Goal: Task Accomplishment & Management: Manage account settings

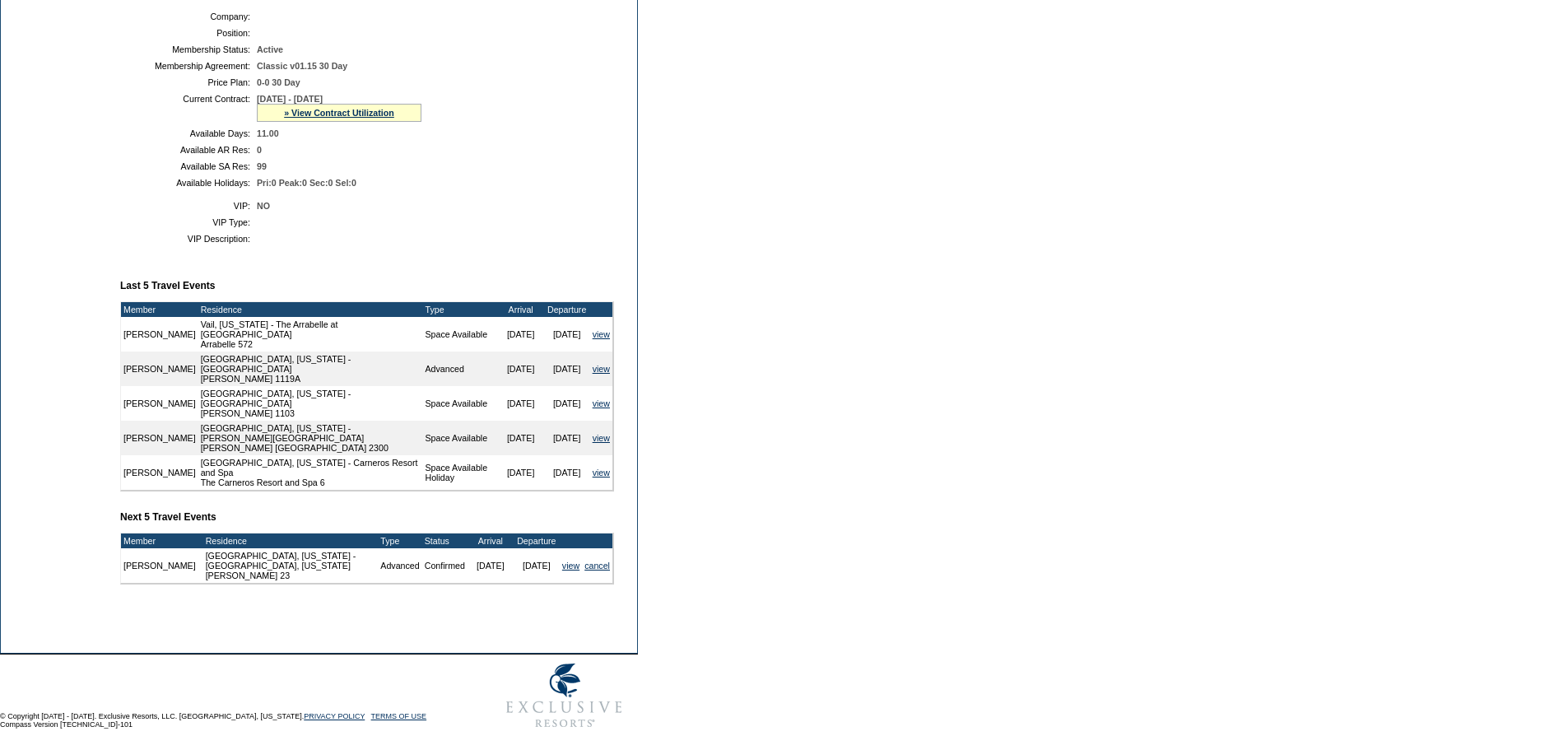
scroll to position [386, 0]
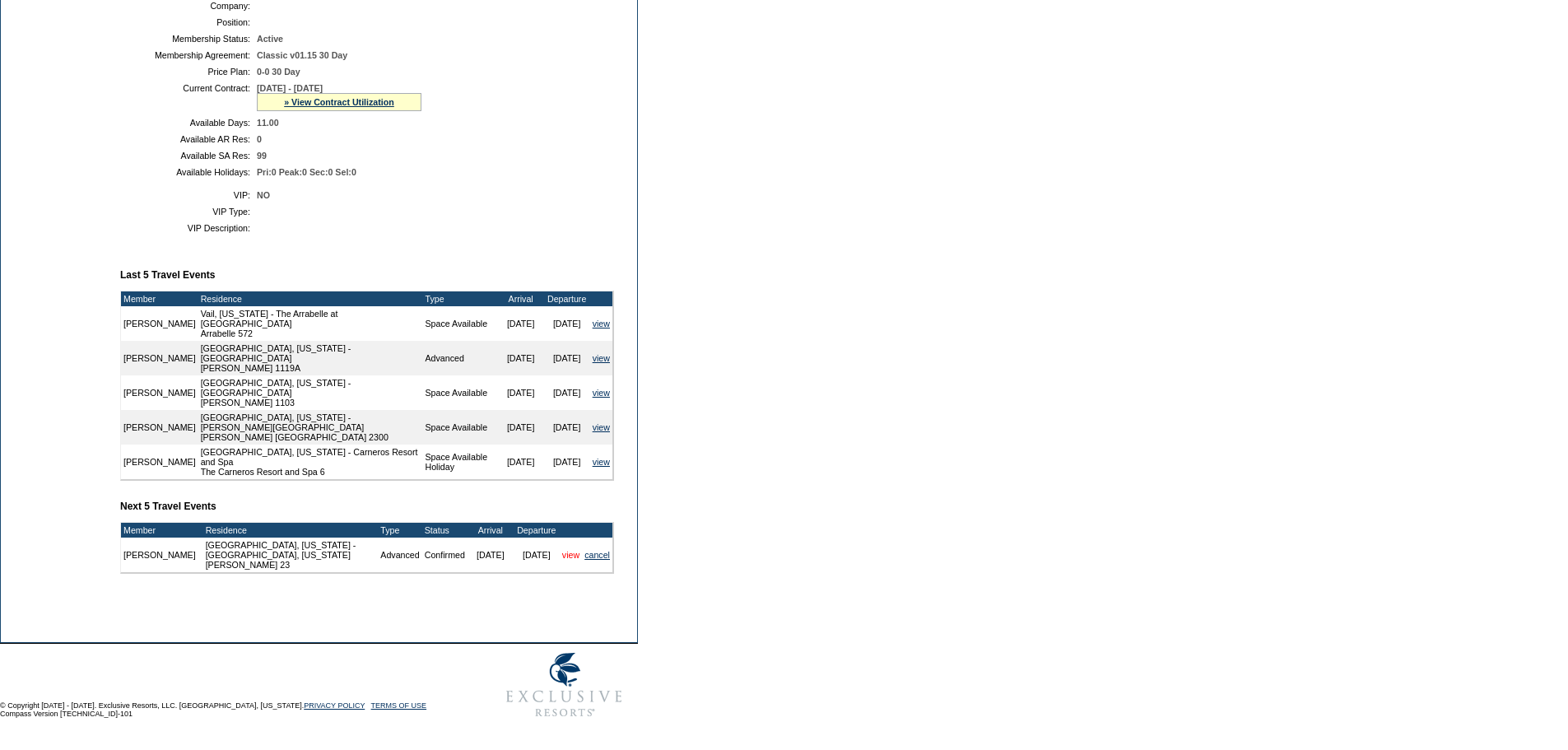
click at [562, 550] on link "view" at bounding box center [571, 555] width 17 height 10
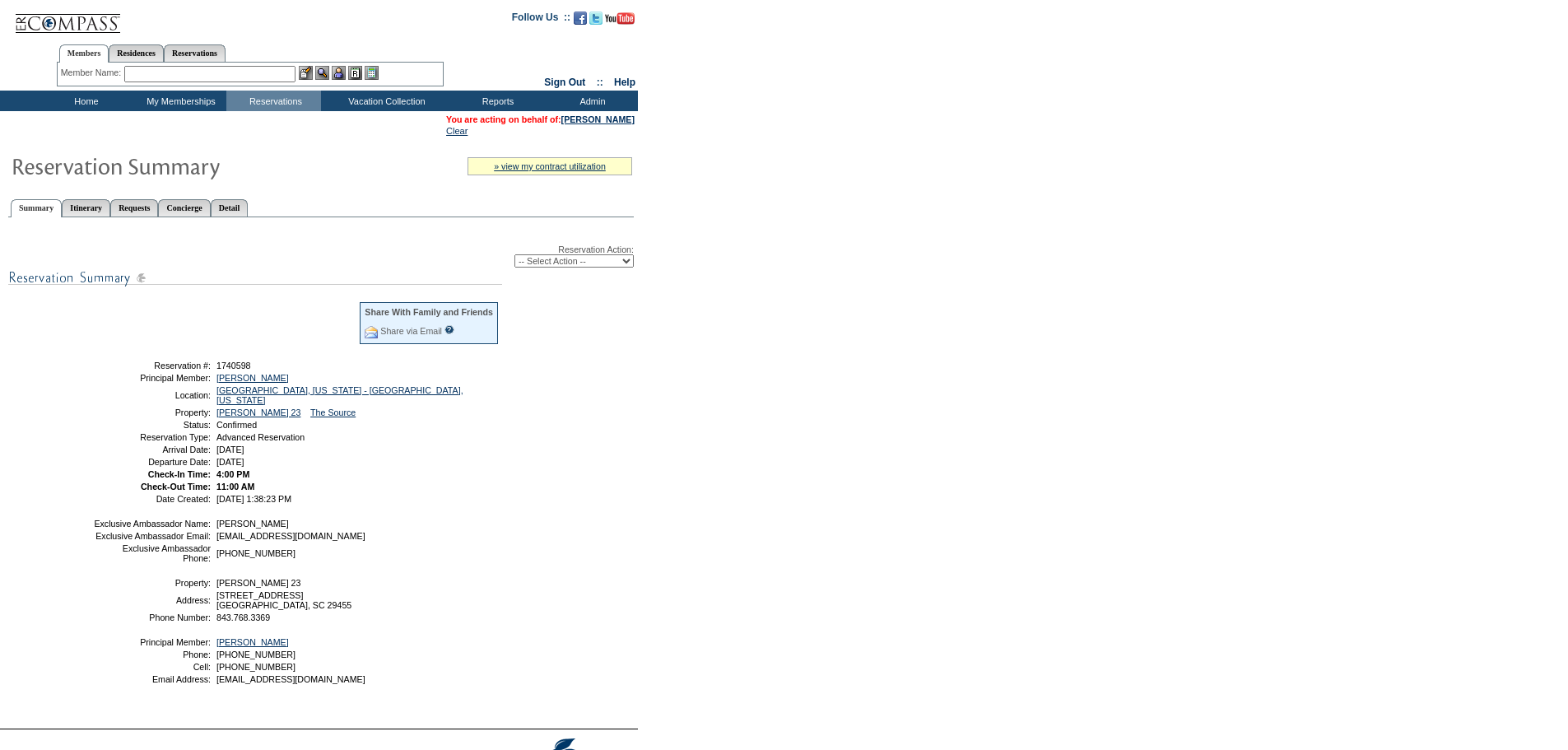
click at [562, 265] on select "-- Select Action -- Modify Reservation Dates Modify Reservation Cost Modify Occ…" at bounding box center [574, 261] width 120 height 14
select select "ChangeDates"
click at [515, 257] on select "-- Select Action -- Modify Reservation Dates Modify Reservation Cost Modify Occ…" at bounding box center [574, 261] width 120 height 14
